Goal: Check status

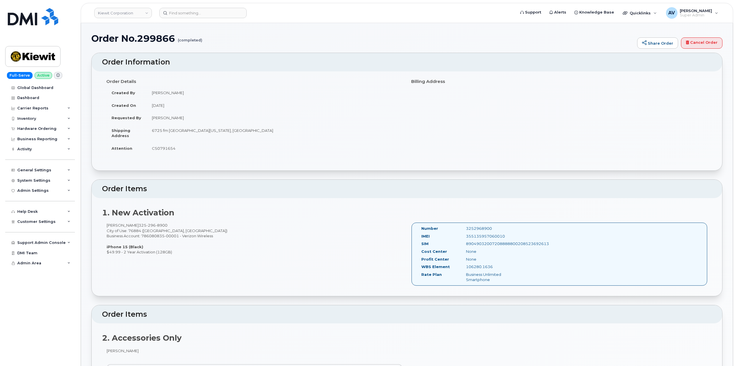
scroll to position [230, 0]
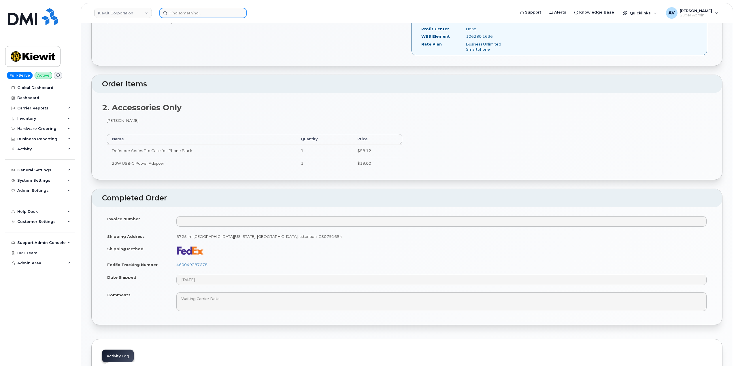
click at [218, 11] on input at bounding box center [202, 13] width 87 height 10
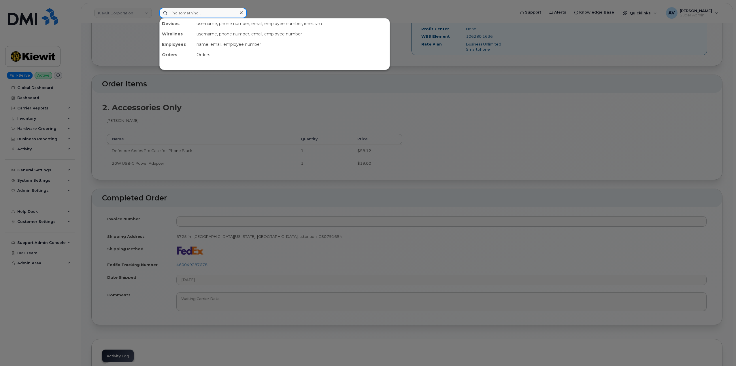
paste input "4165299685"
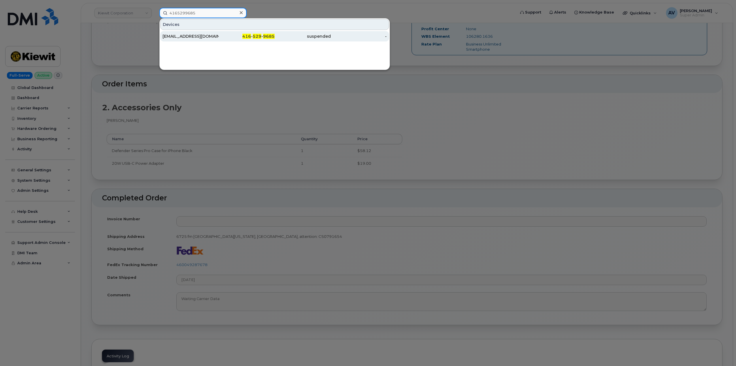
type input "4165299685"
click at [231, 34] on div "416 - 529 - 9685" at bounding box center [247, 36] width 56 height 6
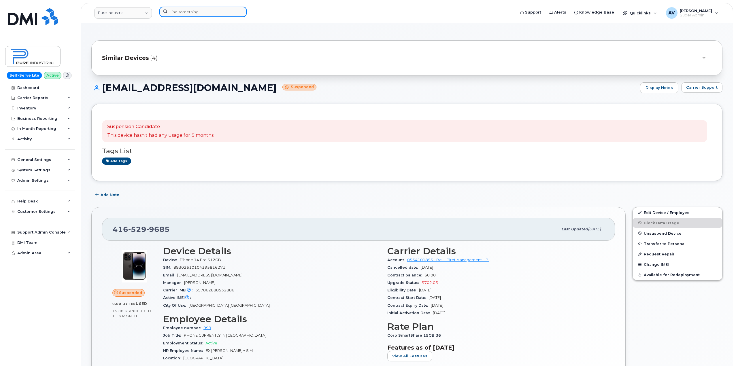
click at [197, 12] on input at bounding box center [202, 12] width 87 height 10
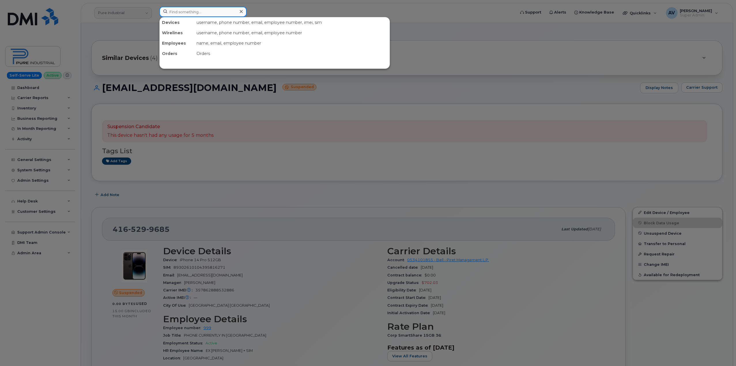
paste input "299471"
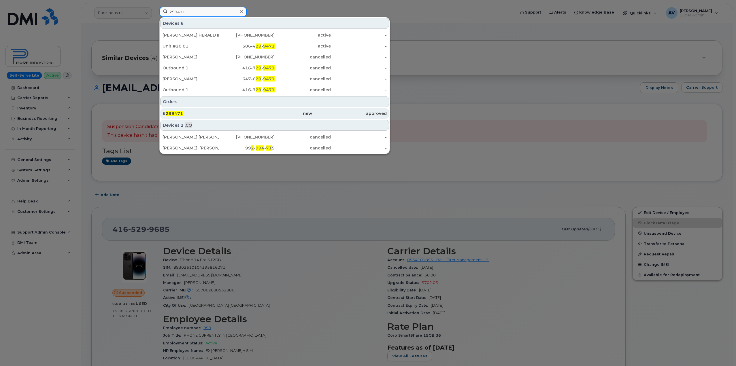
type input "299471"
click at [237, 115] on div "new" at bounding box center [274, 114] width 75 height 6
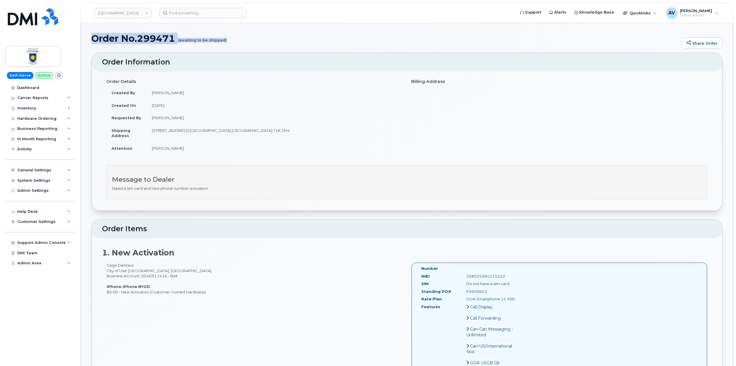
drag, startPoint x: 90, startPoint y: 39, endPoint x: 225, endPoint y: 42, distance: 134.8
copy h1 "Order No.299471 (awaiting to be shipped)"
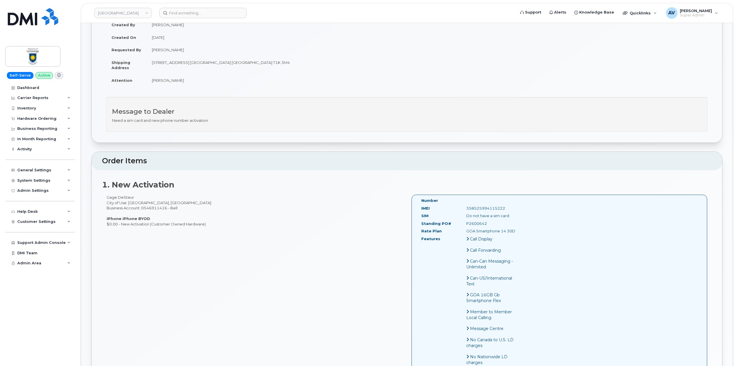
scroll to position [86, 0]
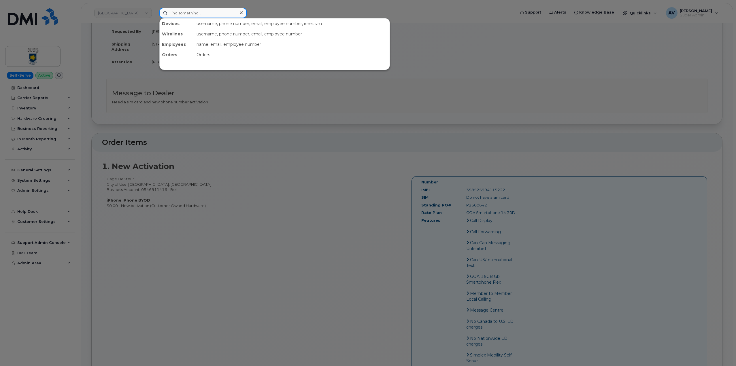
click at [200, 12] on input at bounding box center [202, 13] width 87 height 10
paste input "Morgan Rockwell"
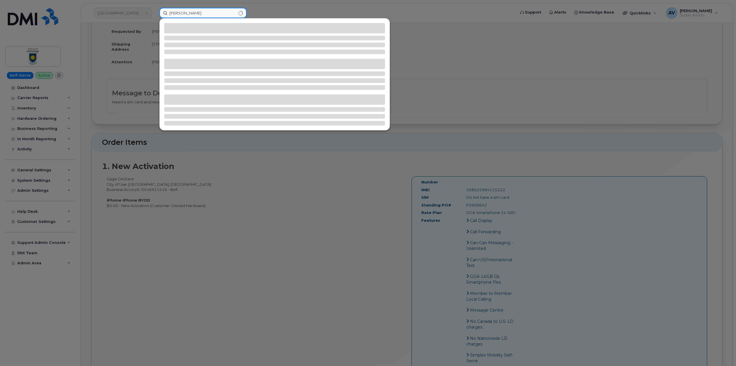
type input "Morgan Rockwell"
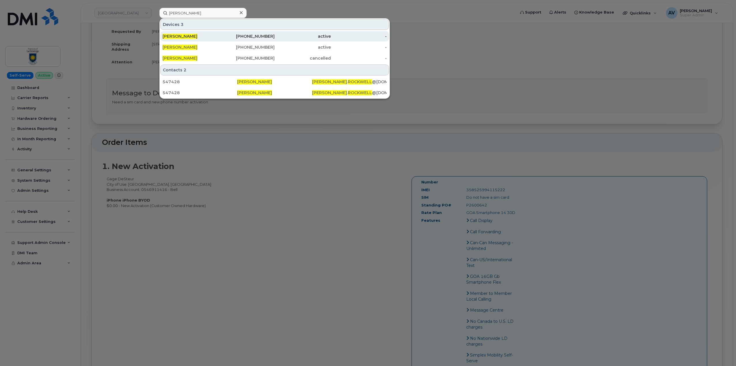
click at [219, 35] on div "518-775-9882" at bounding box center [247, 36] width 56 height 6
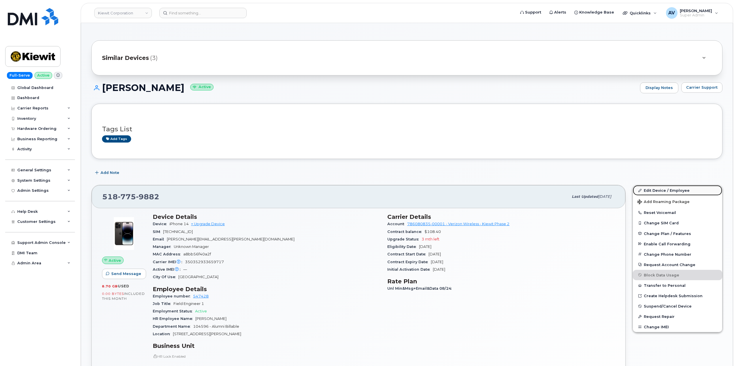
click at [671, 191] on link "Edit Device / Employee" at bounding box center [676, 190] width 89 height 10
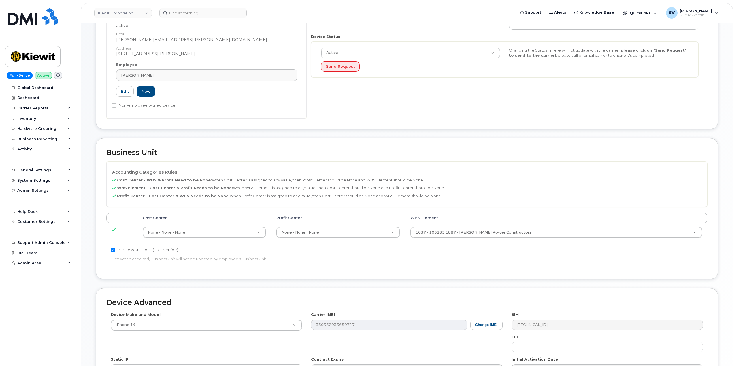
scroll to position [144, 0]
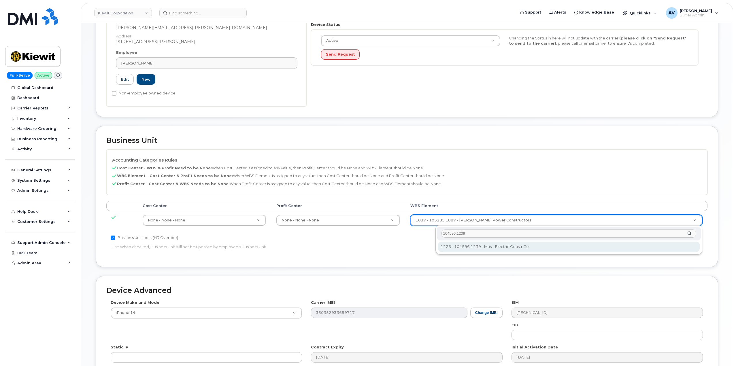
type input "104596.1239"
type input "35381357"
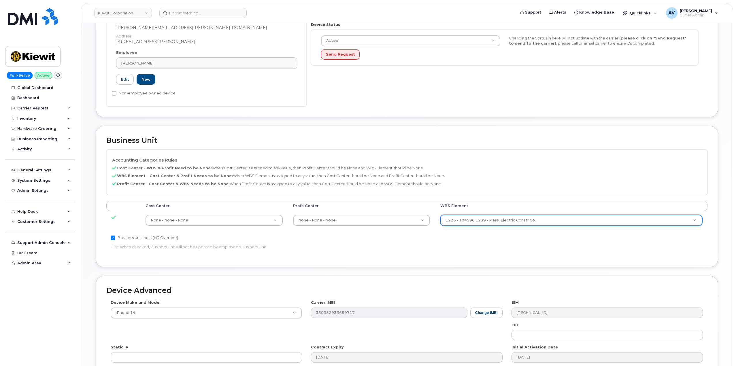
scroll to position [226, 0]
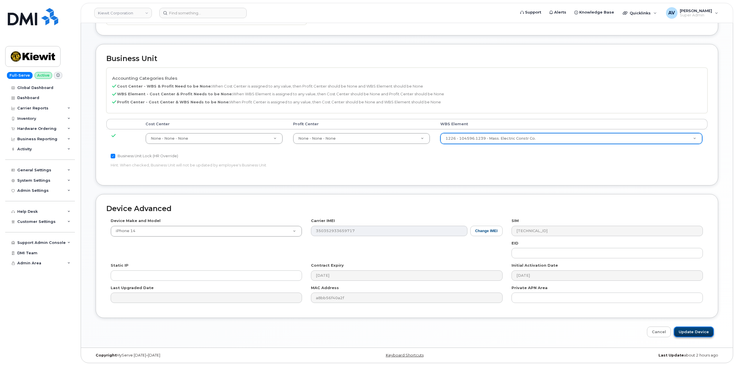
click at [698, 333] on input "Update Device" at bounding box center [693, 332] width 40 height 11
type input "Saving..."
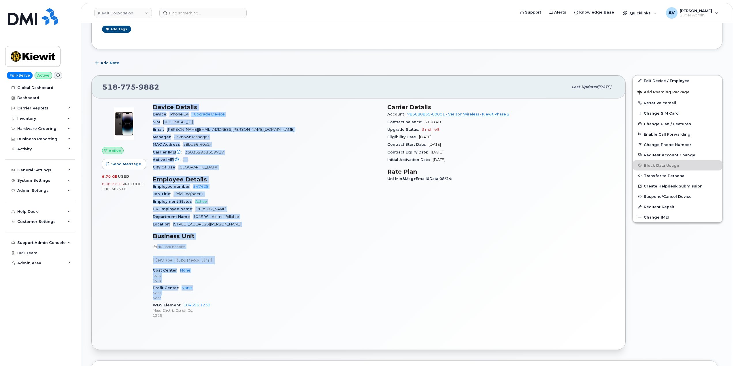
scroll to position [115, 0]
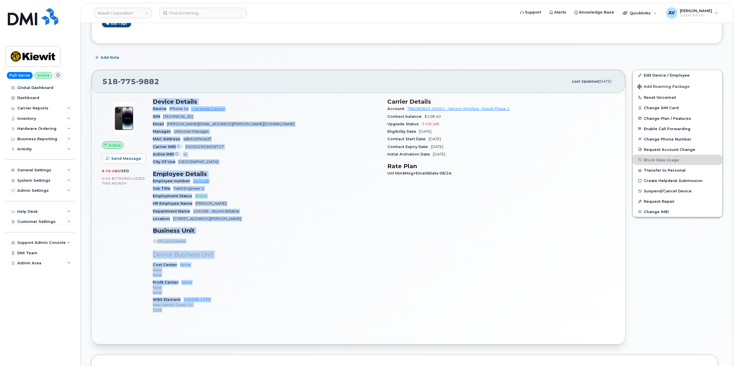
drag, startPoint x: 153, startPoint y: 216, endPoint x: 215, endPoint y: 311, distance: 113.3
click at [215, 311] on div "Device Details Device iPhone 14 + Upgrade Device SIM 89148000009558452449 Email…" at bounding box center [266, 208] width 234 height 227
copy div "Device Details Device iPhone 14 + Upgrade Device SIM 89148000009558452449 Email…"
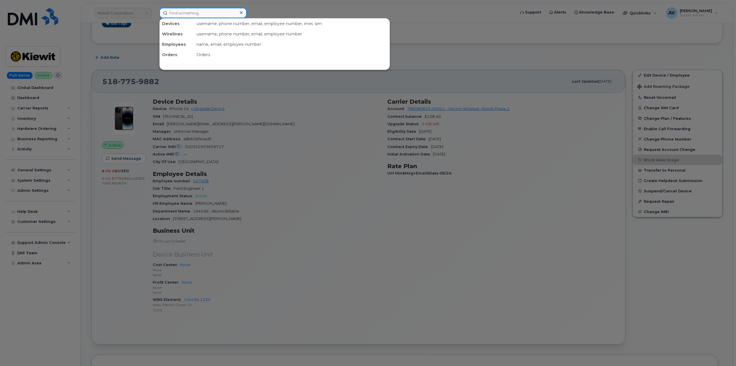
click at [180, 12] on input at bounding box center [202, 13] width 87 height 10
paste input "300226"
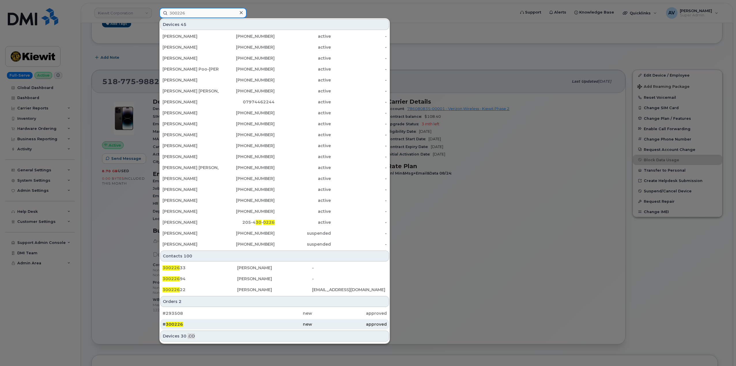
type input "300226"
click at [213, 323] on div "# 300226" at bounding box center [199, 324] width 75 height 6
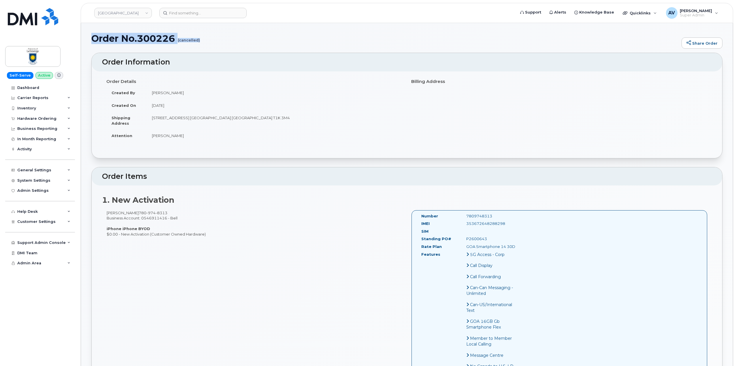
drag, startPoint x: 91, startPoint y: 38, endPoint x: 200, endPoint y: 40, distance: 108.6
copy h1 "Order No.300226 (cancelled)"
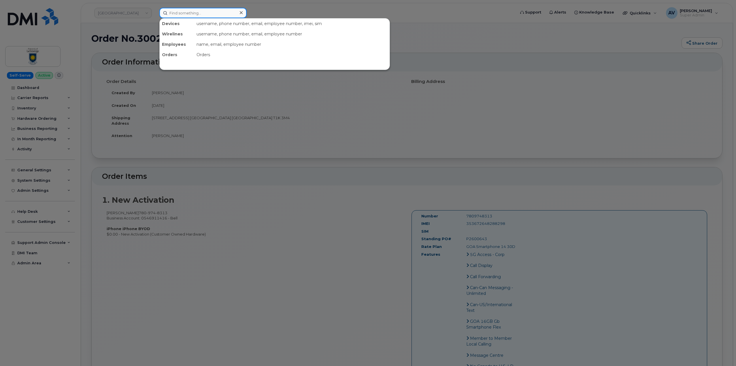
click at [209, 13] on input at bounding box center [202, 13] width 87 height 10
paste input "300273"
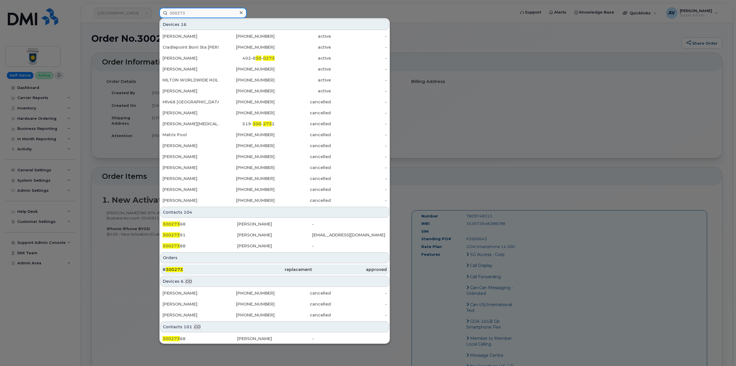
type input "300273"
click at [225, 270] on div "# 300273" at bounding box center [199, 270] width 75 height 6
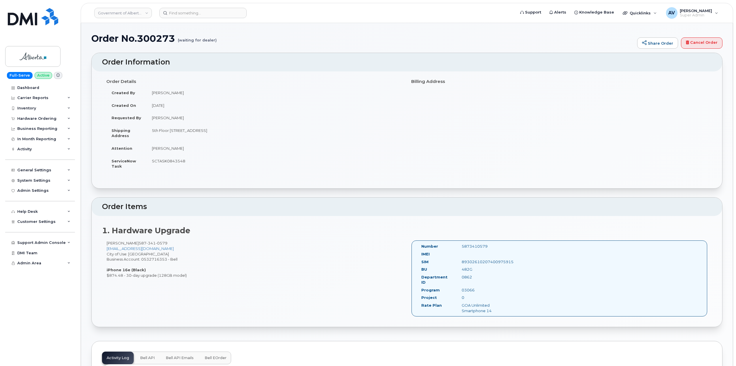
drag, startPoint x: 103, startPoint y: 60, endPoint x: 491, endPoint y: 245, distance: 430.2
copy div "Order Information Order Details Created By [PERSON_NAME] Created On [DATE] Requ…"
